Goal: Task Accomplishment & Management: Use online tool/utility

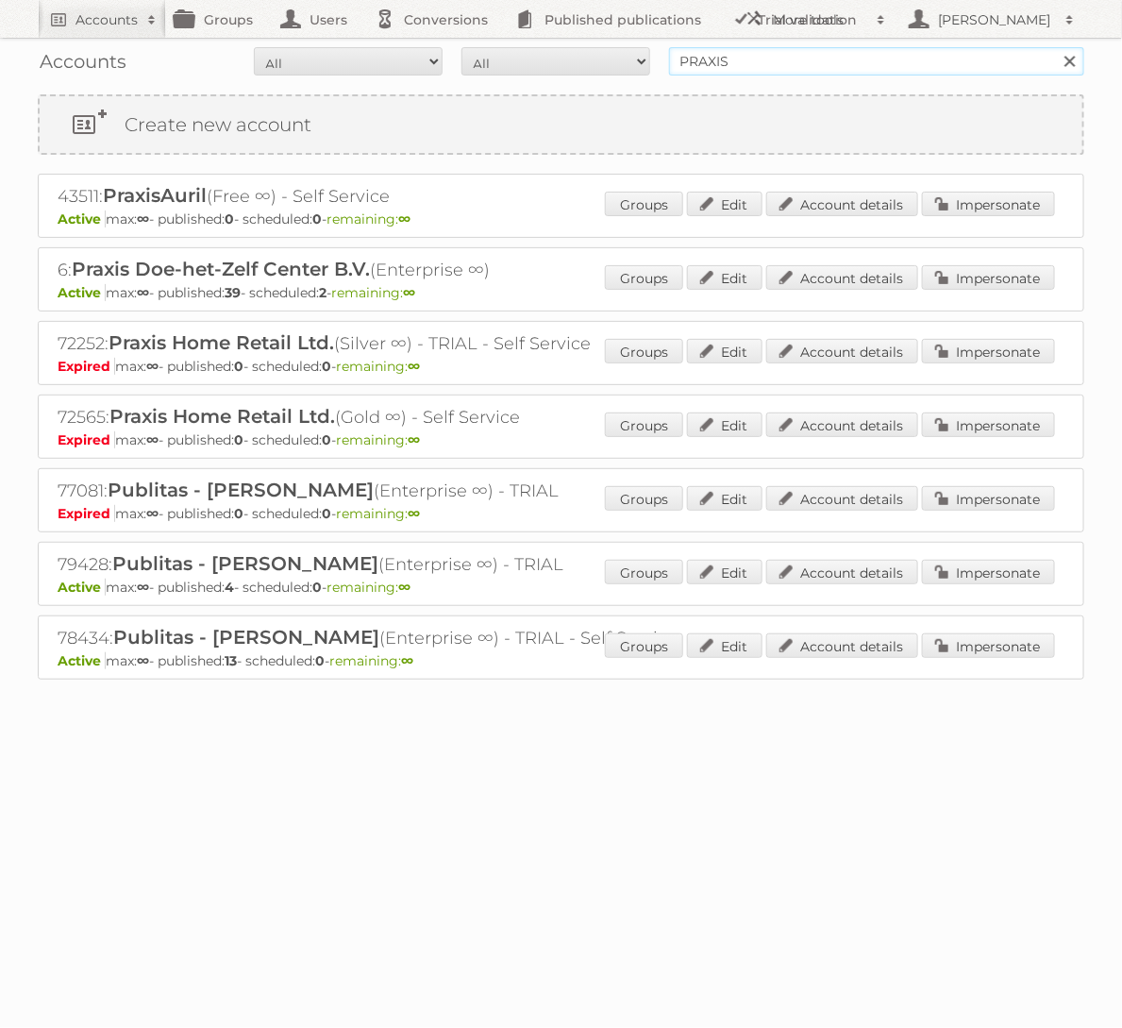
click at [879, 66] on input "PRAXIS" at bounding box center [876, 61] width 415 height 28
type input "[DOMAIN_NAME]"
click at [1055, 47] on input "Search" at bounding box center [1069, 61] width 28 height 28
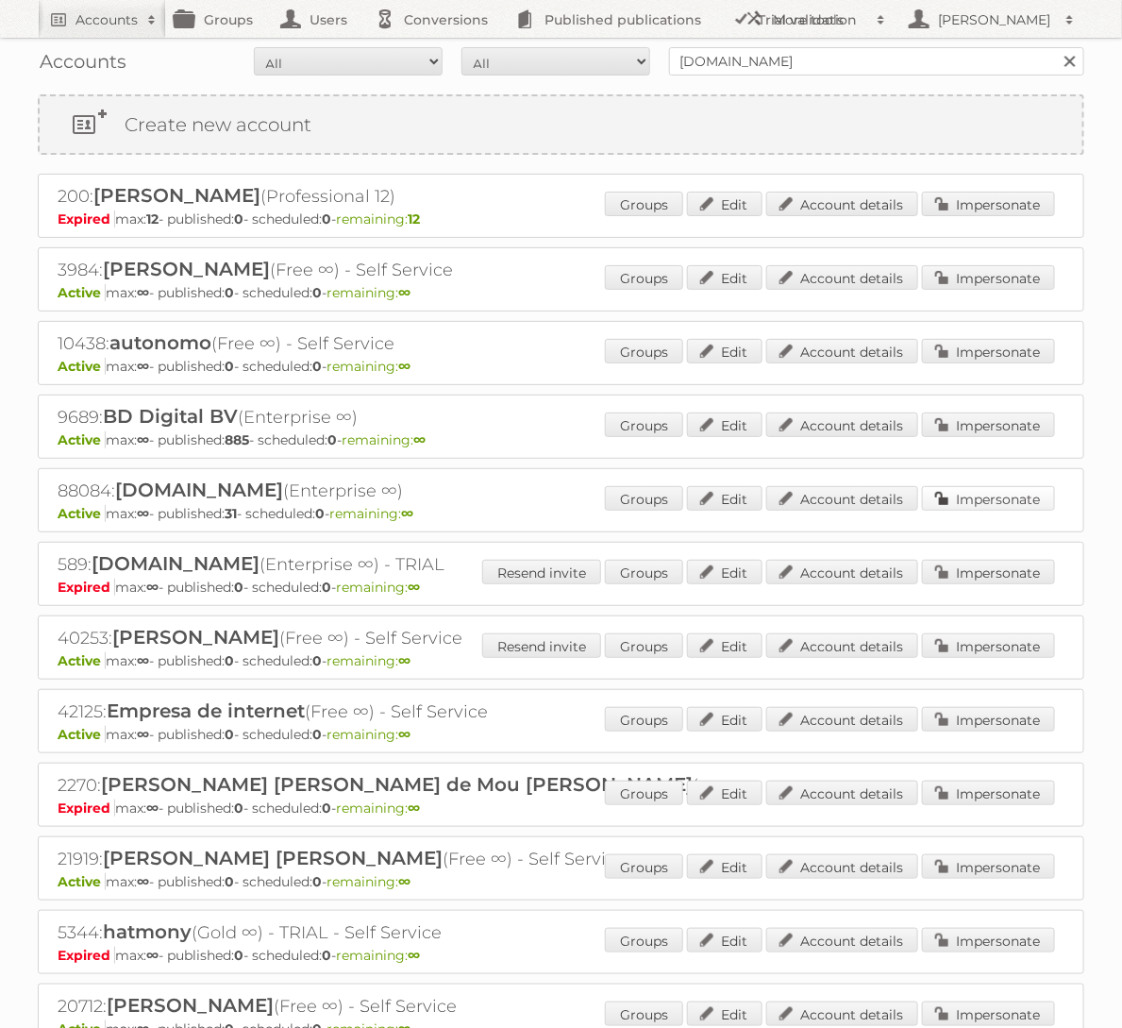
click at [992, 491] on link "Impersonate" at bounding box center [988, 498] width 133 height 25
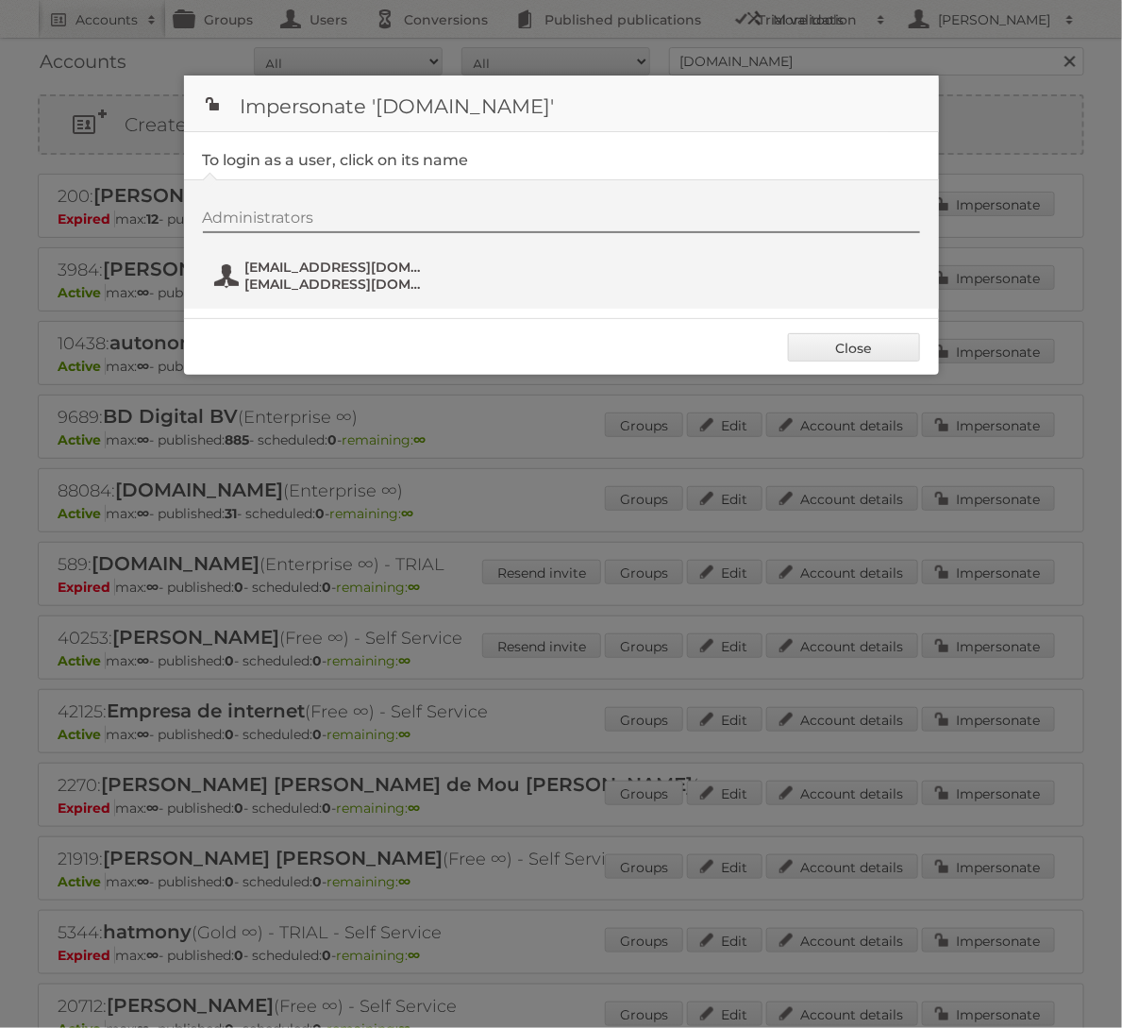
click at [318, 270] on span "fs+bol@publitas.com" at bounding box center [336, 267] width 183 height 17
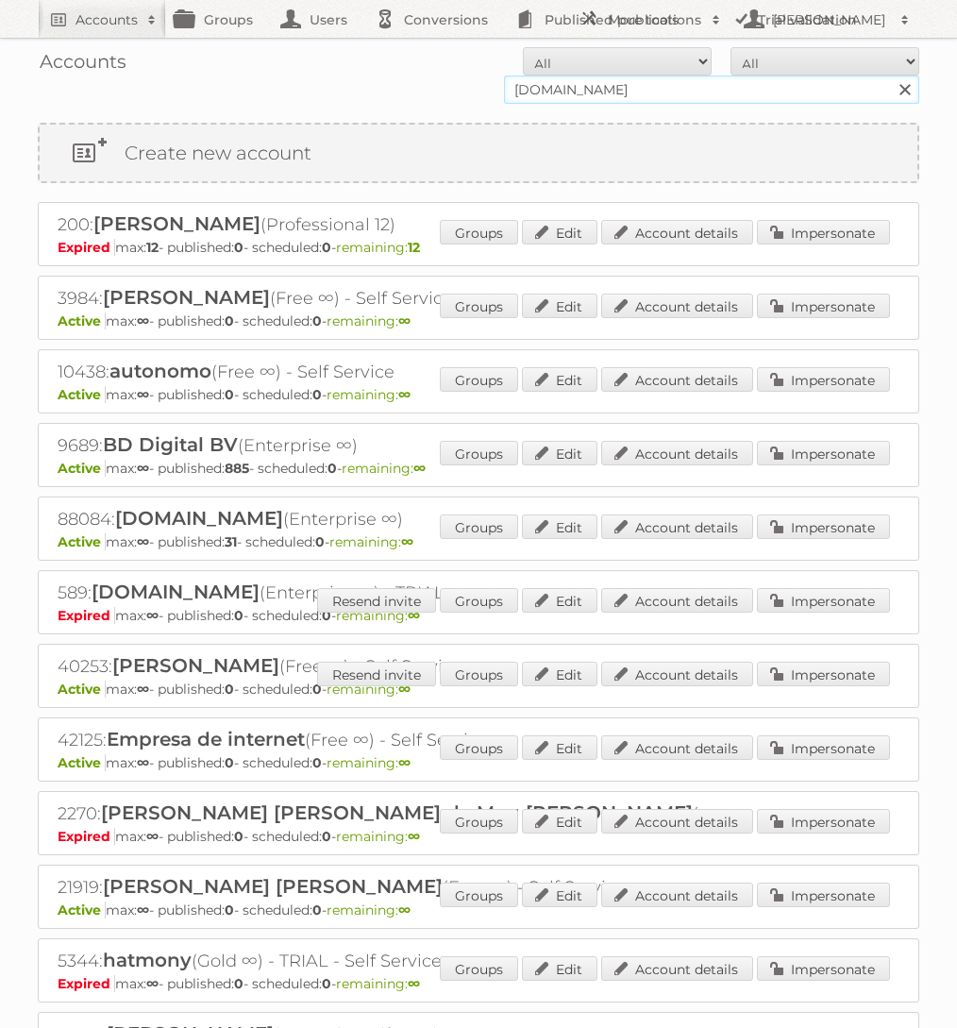
click at [740, 99] on input "[DOMAIN_NAME]" at bounding box center [711, 90] width 415 height 28
type input "J"
type input "Holland & Barrett"
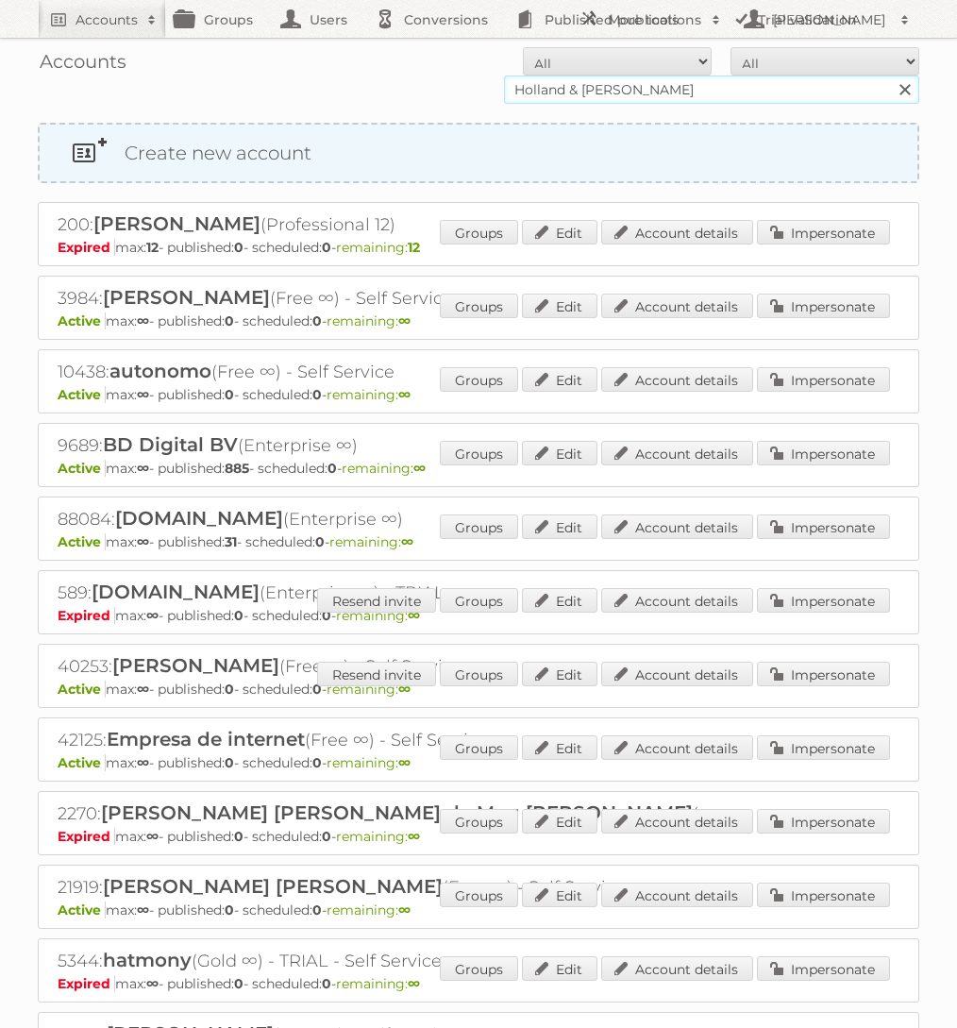
click at [890, 76] on input "Search" at bounding box center [904, 90] width 28 height 28
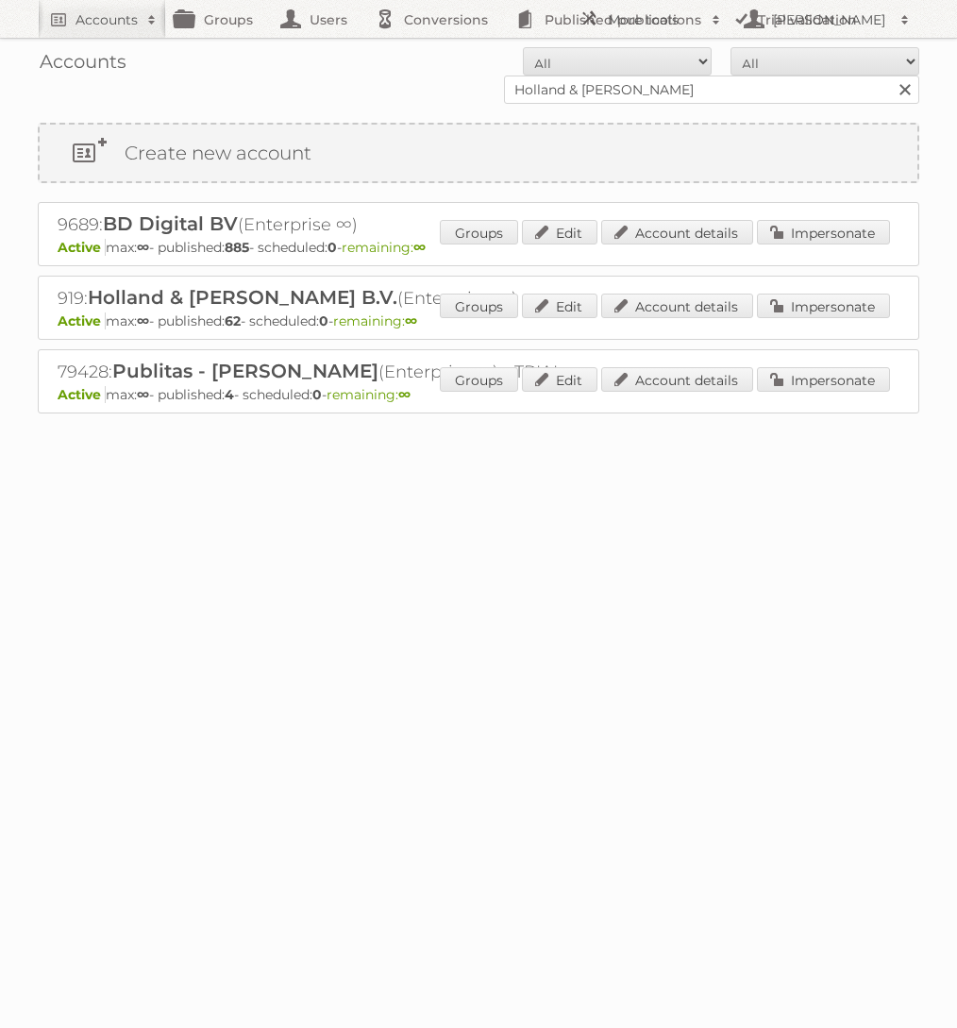
click at [822, 290] on div "919: Holland & Barrett B.V. (Enterprise ∞) Active max: ∞ - published: 62 - sche…" at bounding box center [478, 308] width 881 height 64
click at [822, 294] on link "Impersonate" at bounding box center [823, 306] width 133 height 25
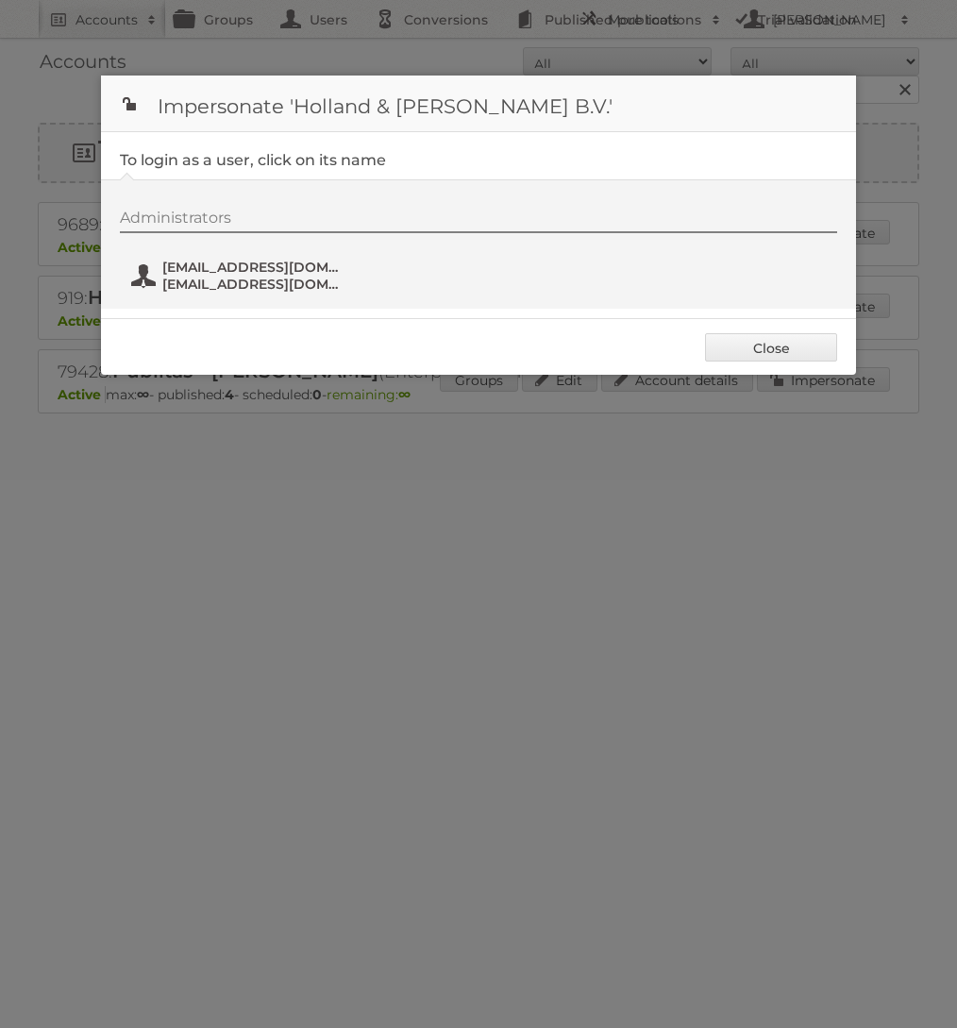
click at [208, 266] on span "fs+hollandbarrett@publitas.com" at bounding box center [253, 267] width 183 height 17
